Goal: Find specific page/section: Find specific page/section

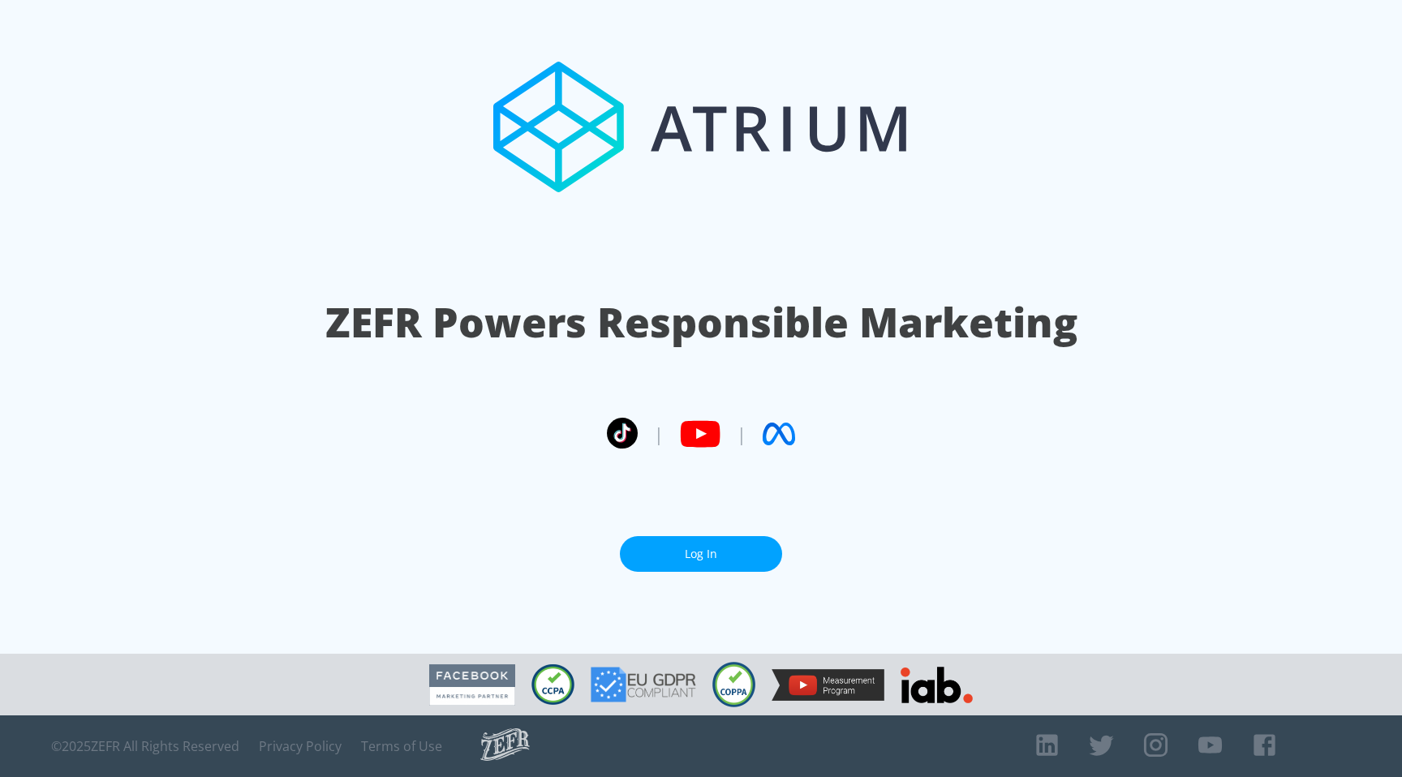
click at [723, 558] on link "Log In" at bounding box center [701, 554] width 162 height 37
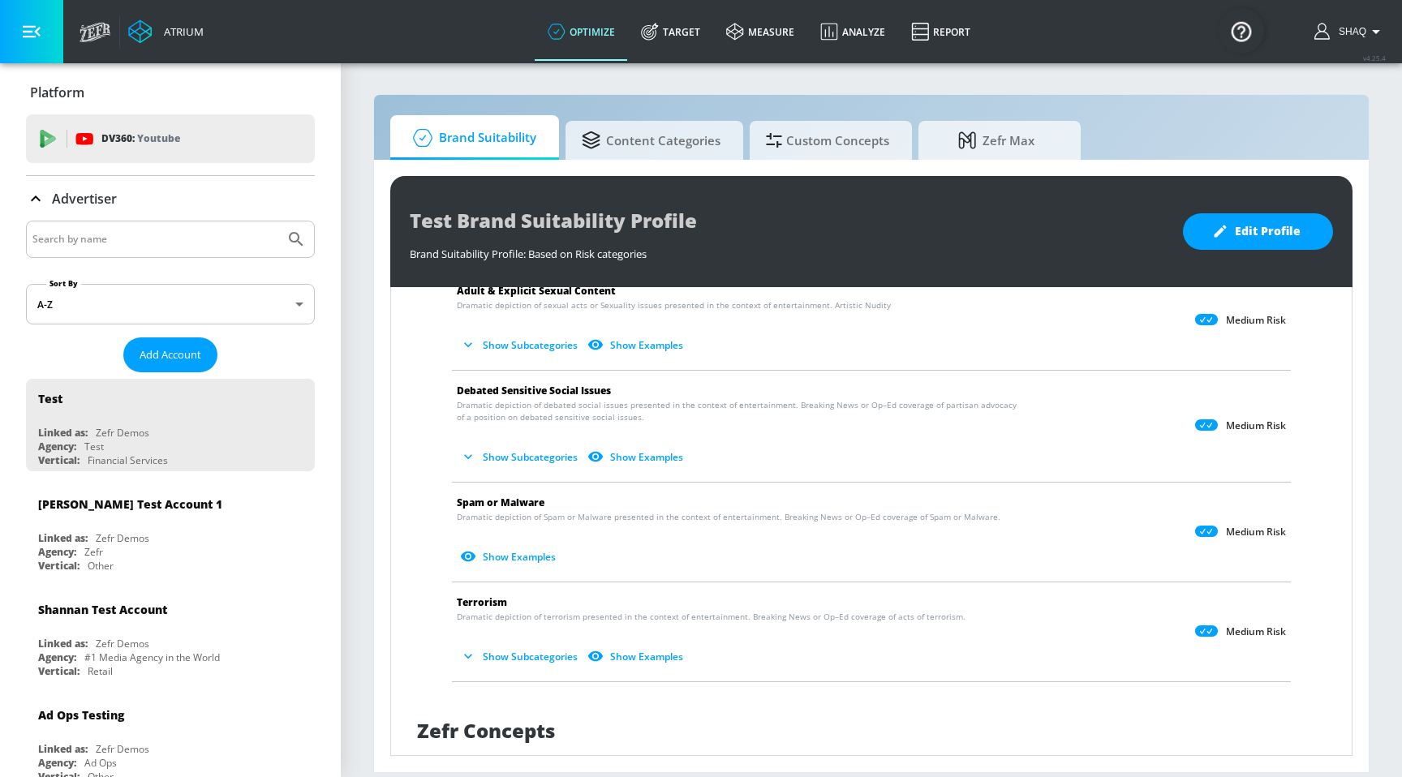
scroll to position [1300, 0]
